Goal: Task Accomplishment & Management: Manage account settings

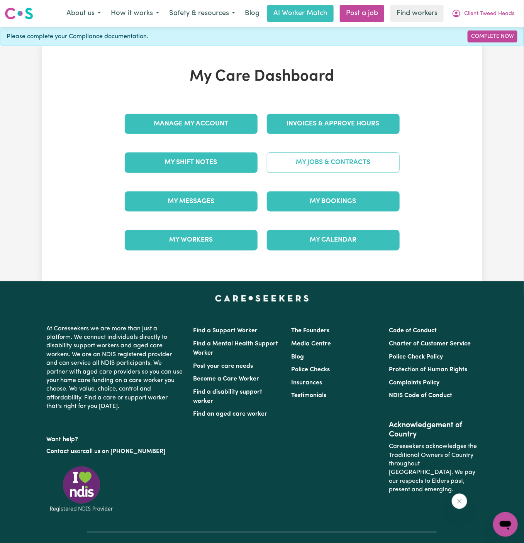
click at [370, 164] on link "My Jobs & Contracts" at bounding box center [333, 162] width 133 height 20
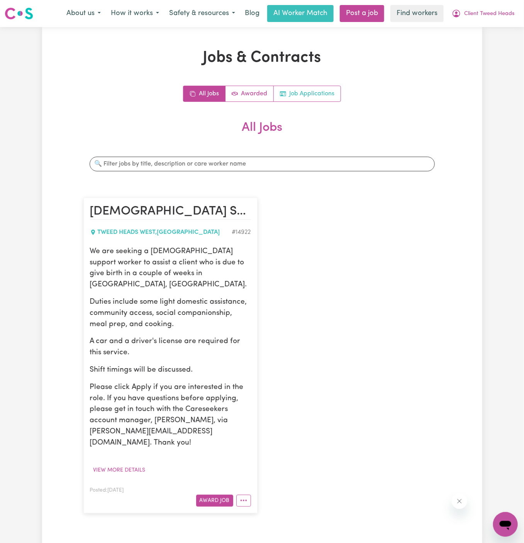
click at [319, 93] on link "Job Applications" at bounding box center [307, 93] width 67 height 15
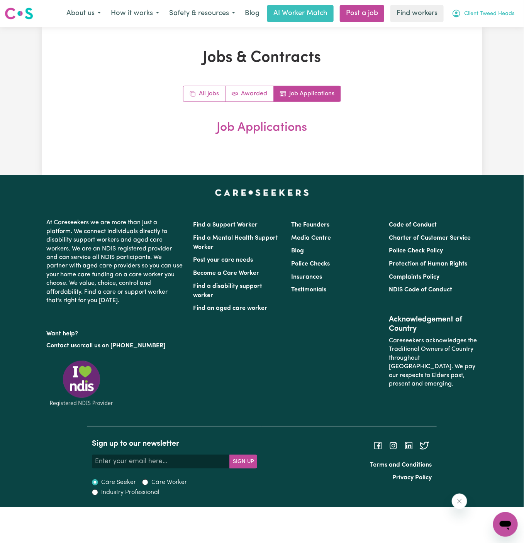
click at [498, 17] on span "Client Tweed Heads" at bounding box center [489, 14] width 50 height 8
click at [498, 42] on link "Logout" at bounding box center [488, 44] width 61 height 15
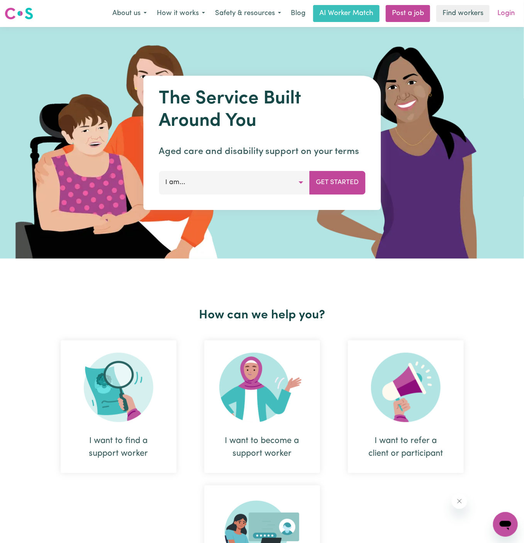
click at [500, 13] on link "Login" at bounding box center [505, 13] width 27 height 17
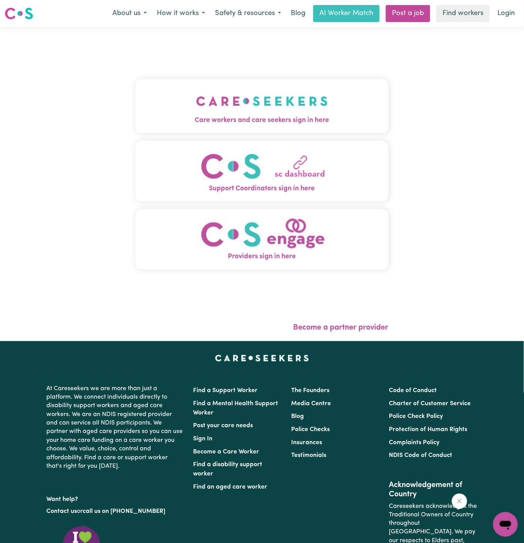
click at [225, 101] on img "Care workers and care seekers sign in here" at bounding box center [262, 101] width 132 height 29
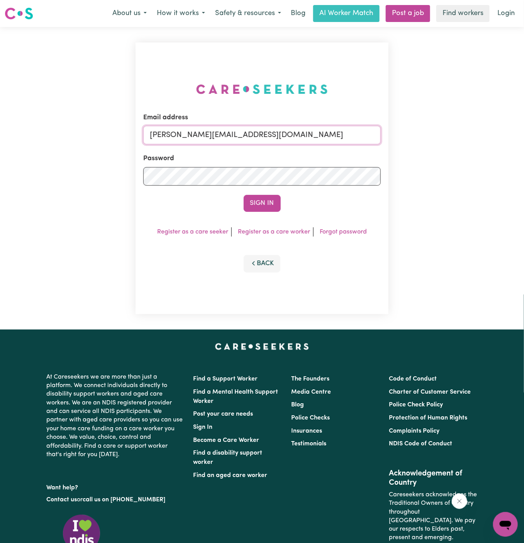
click at [307, 134] on input "[PERSON_NAME][EMAIL_ADDRESS][DOMAIN_NAME]" at bounding box center [261, 135] width 237 height 19
drag, startPoint x: 188, startPoint y: 135, endPoint x: 462, endPoint y: 136, distance: 273.6
click at [462, 136] on div "Email address [EMAIL_ADDRESS][DOMAIN_NAME] Password Sign In Register as a care …" at bounding box center [262, 178] width 524 height 303
type input "[EMAIL_ADDRESS][DOMAIN_NAME]"
click at [244, 195] on button "Sign In" at bounding box center [262, 203] width 37 height 17
